Goal: Obtain resource: Obtain resource

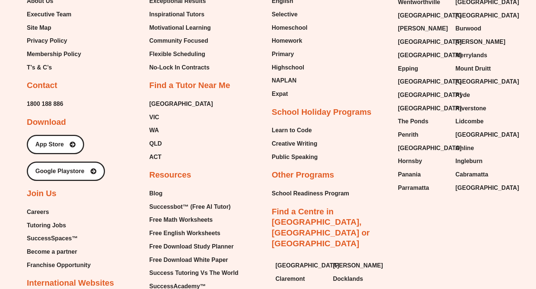
scroll to position [3095, 0]
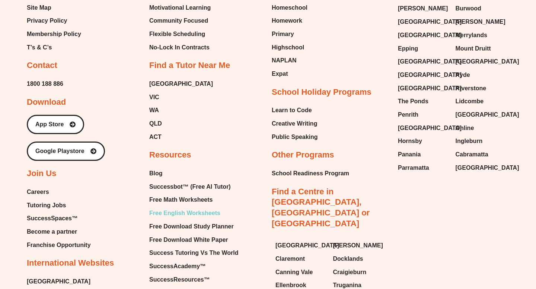
click at [174, 208] on span "Free English Worksheets" at bounding box center [184, 213] width 71 height 11
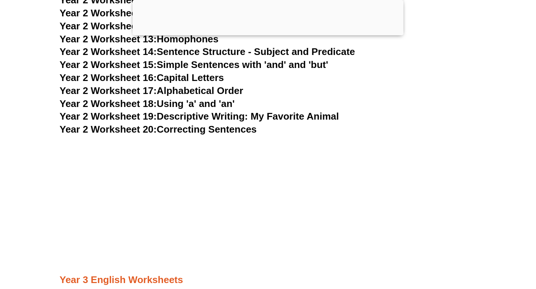
scroll to position [2111, 0]
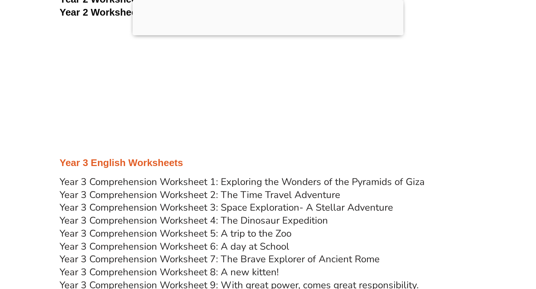
click at [218, 180] on link "Year 3 Comprehension Worksheet 1: Exploring the Wonders of the Pyramids of Giza" at bounding box center [242, 182] width 365 height 13
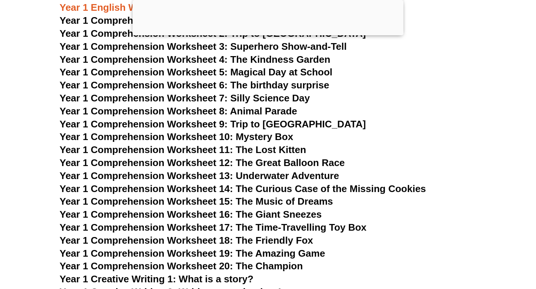
scroll to position [843, 0]
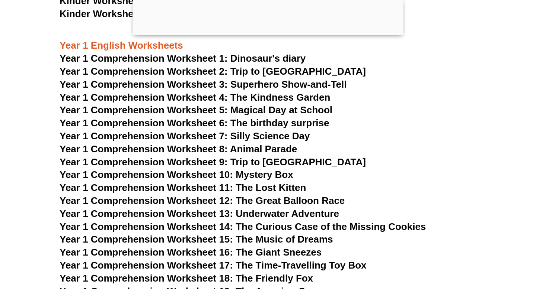
click at [246, 119] on span "Year 1 Comprehension Worksheet 6: The birthday surprise" at bounding box center [194, 123] width 269 height 11
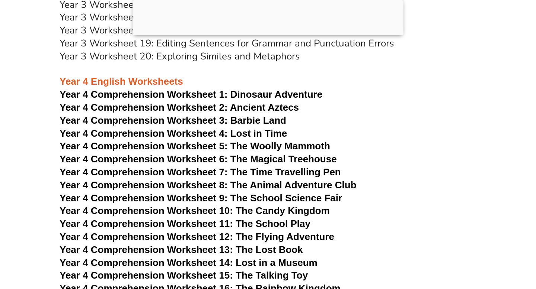
scroll to position [2743, 0]
click at [252, 262] on span "Year 4 Comprehension Worksheet 14: Lost in a Museum" at bounding box center [189, 262] width 258 height 11
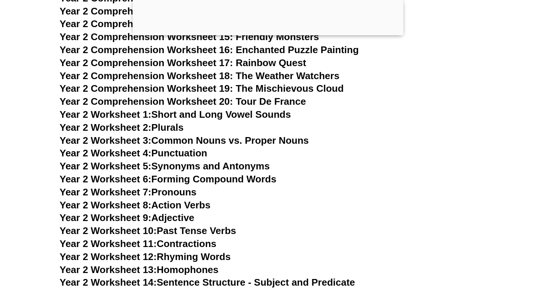
scroll to position [1628, 0]
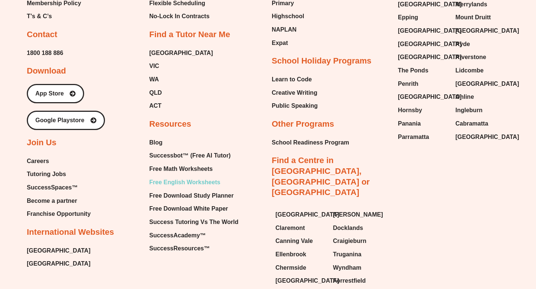
click at [175, 177] on span "Free English Worksheets" at bounding box center [184, 182] width 71 height 11
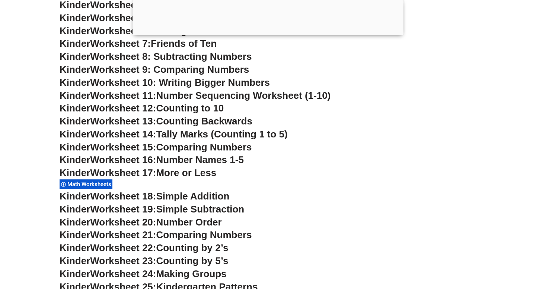
scroll to position [460, 0]
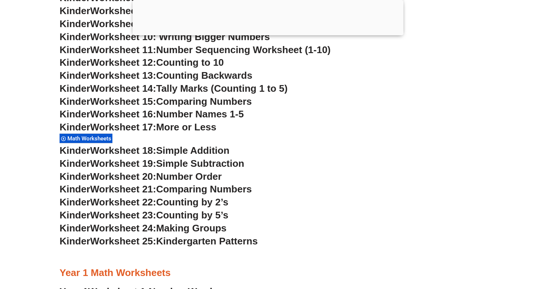
click at [135, 151] on span "Worksheet 18:" at bounding box center [123, 150] width 66 height 11
click at [100, 138] on span "Math Worksheets" at bounding box center [90, 138] width 46 height 7
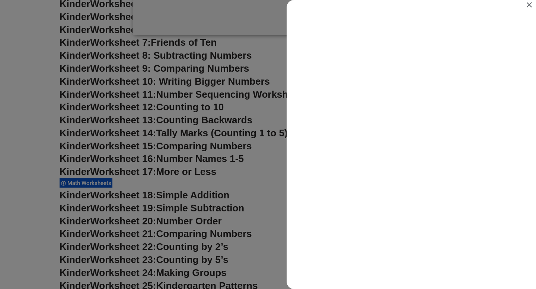
scroll to position [0, 0]
click at [529, 4] on icon "Close" at bounding box center [528, 4] width 5 height 5
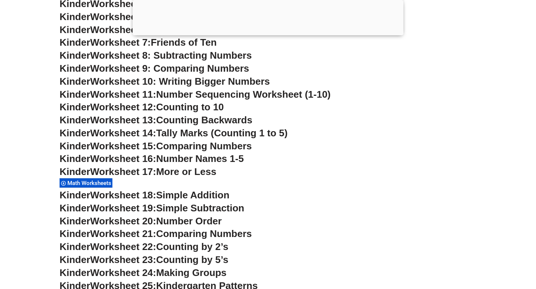
click at [176, 194] on span "Simple Addition" at bounding box center [192, 195] width 73 height 11
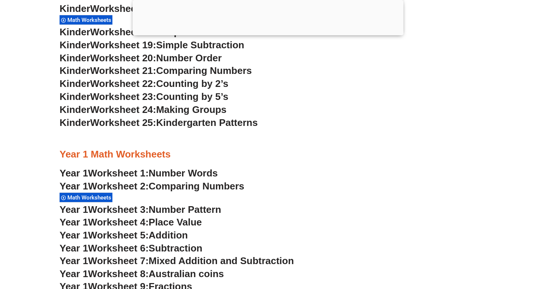
scroll to position [626, 0]
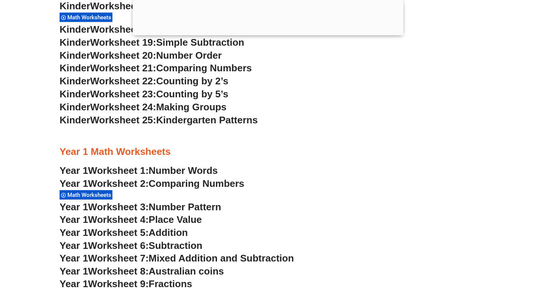
click at [164, 234] on span "Addition" at bounding box center [167, 232] width 39 height 11
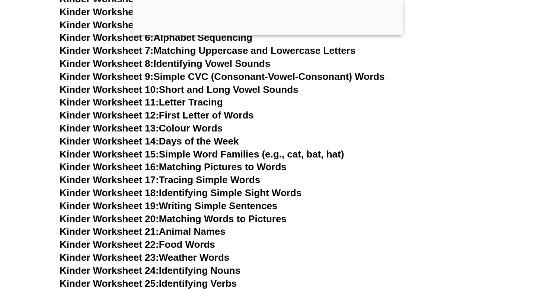
scroll to position [346, 0]
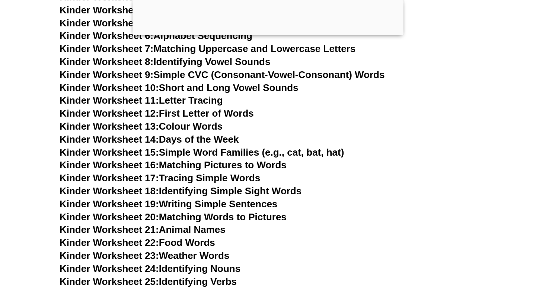
click at [220, 204] on link "Kinder Worksheet 19: Writing Simple Sentences" at bounding box center [169, 204] width 218 height 11
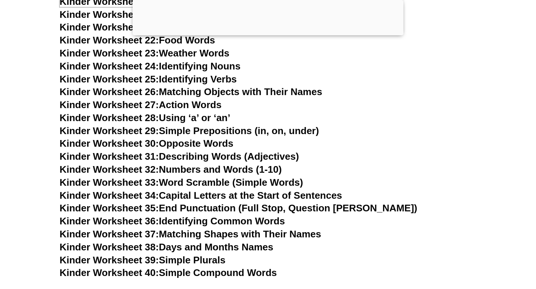
scroll to position [555, 0]
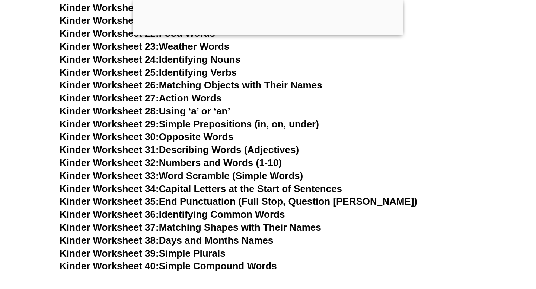
click at [236, 216] on link "Kinder Worksheet 36: Identifying Common Words" at bounding box center [172, 214] width 225 height 11
click at [216, 268] on link "Kinder Worksheet 40: Simple Compound Words" at bounding box center [168, 266] width 217 height 11
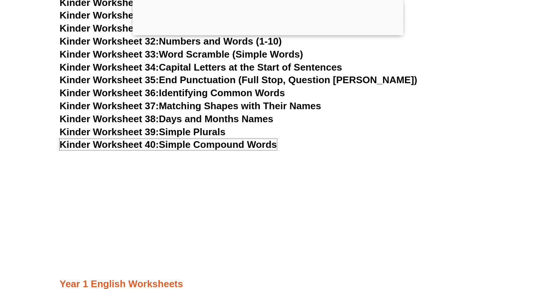
scroll to position [699, 0]
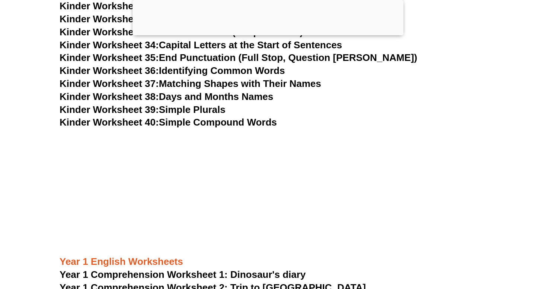
click at [233, 125] on link "Kinder Worksheet 40: Simple Compound Words" at bounding box center [168, 122] width 217 height 11
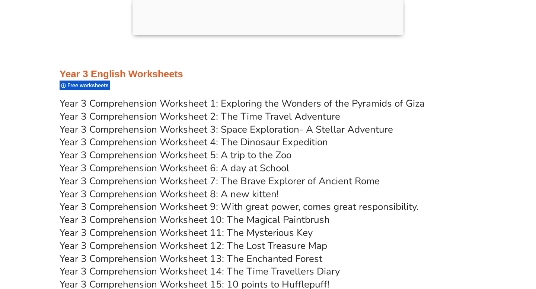
scroll to position [2291, 0]
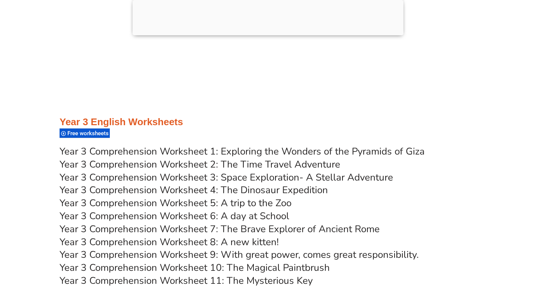
click at [284, 164] on link "Year 3 Comprehension Worksheet 2: The Time Travel Adventure" at bounding box center [200, 164] width 281 height 13
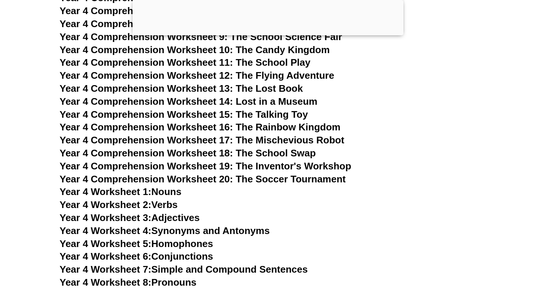
scroll to position [3105, 0]
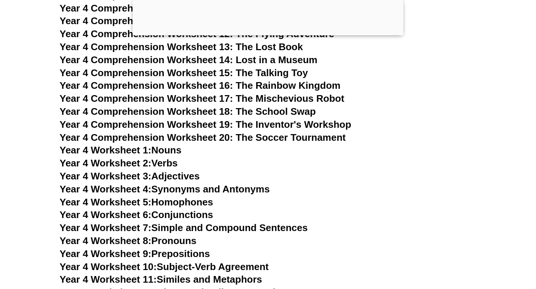
click at [278, 138] on span "Year 4 Comprehension Worksheet 20: The Soccer Tournament" at bounding box center [203, 137] width 286 height 11
